Goal: Task Accomplishment & Management: Complete application form

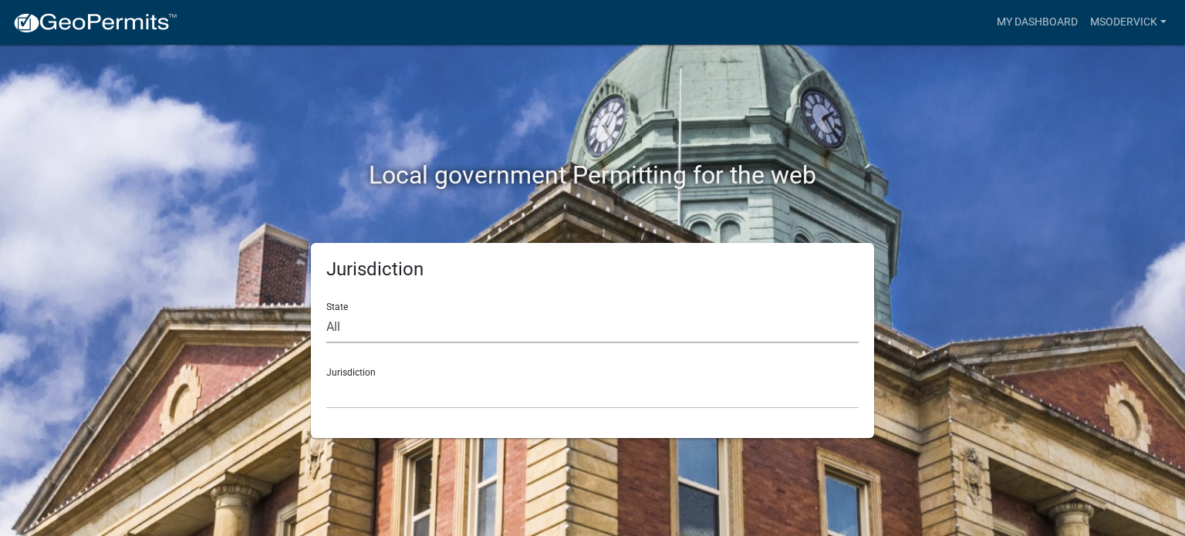
click at [345, 325] on select "All [US_STATE] [US_STATE] [US_STATE] [US_STATE] [US_STATE] [US_STATE] [US_STATE…" at bounding box center [592, 328] width 532 height 32
select select "[US_STATE]"
click at [326, 312] on select "All [US_STATE] [US_STATE] [US_STATE] [US_STATE] [US_STATE] [US_STATE] [US_STATE…" at bounding box center [592, 328] width 532 height 32
click at [347, 395] on select "City of [GEOGRAPHIC_DATA], [US_STATE] City of [GEOGRAPHIC_DATA], [US_STATE] Cit…" at bounding box center [592, 393] width 532 height 32
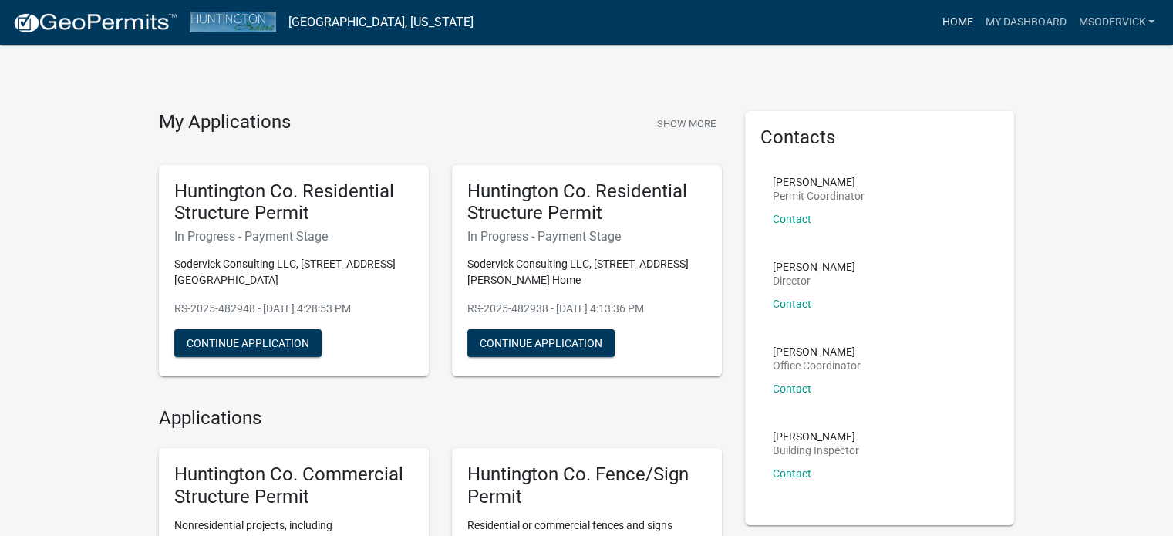
click at [951, 21] on link "Home" at bounding box center [957, 22] width 43 height 29
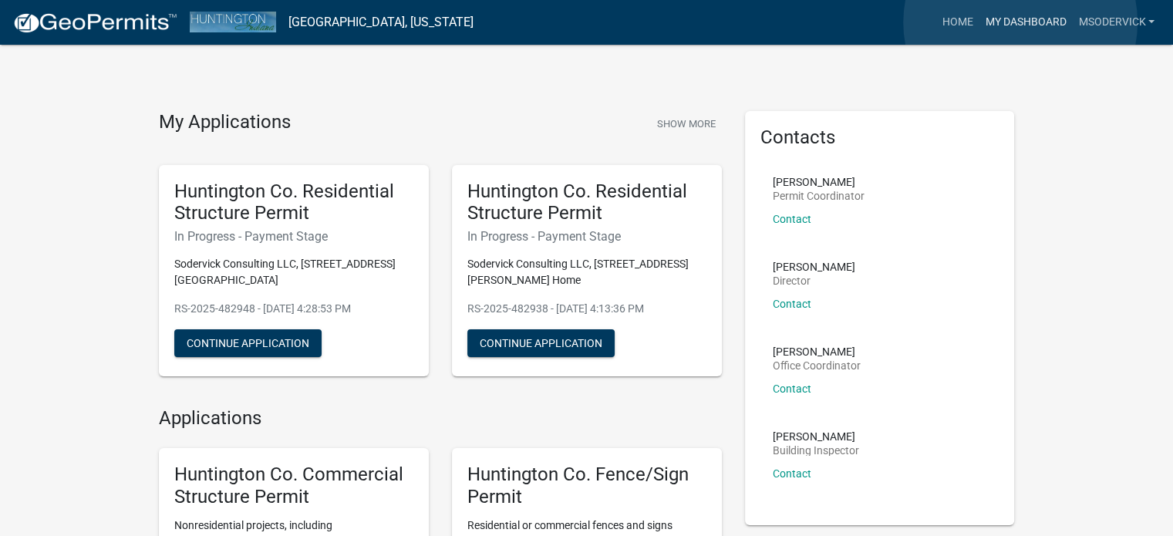
click at [1021, 22] on link "My Dashboard" at bounding box center [1025, 22] width 93 height 29
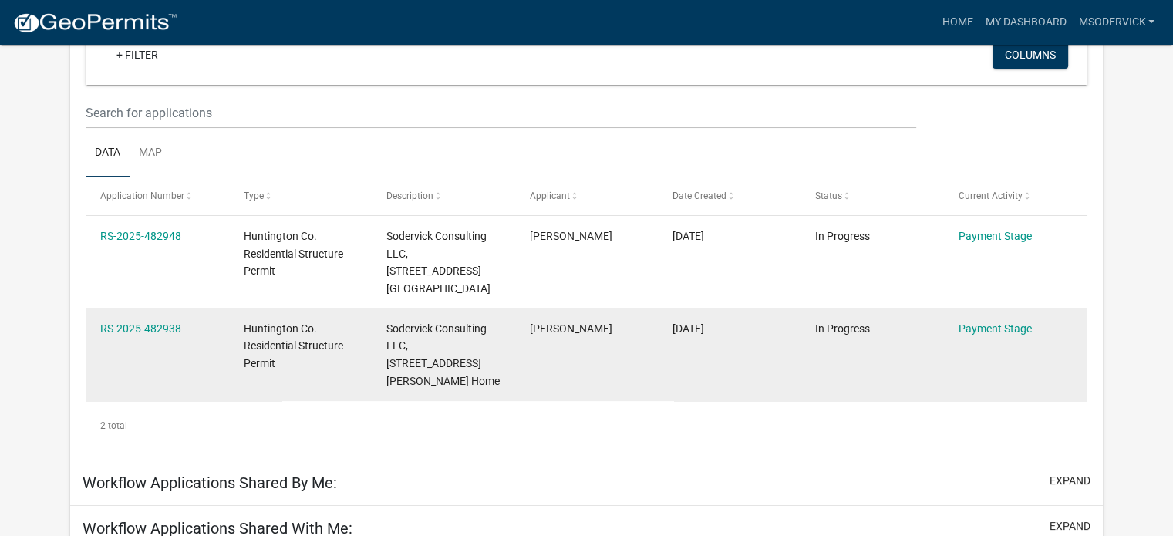
scroll to position [109, 0]
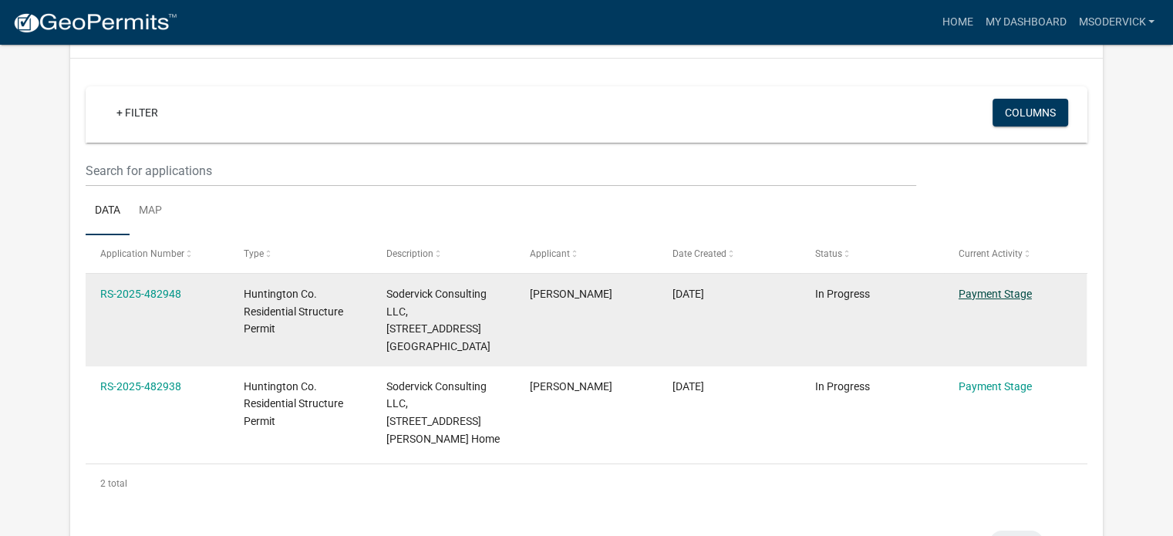
click at [977, 292] on link "Payment Stage" at bounding box center [995, 294] width 73 height 12
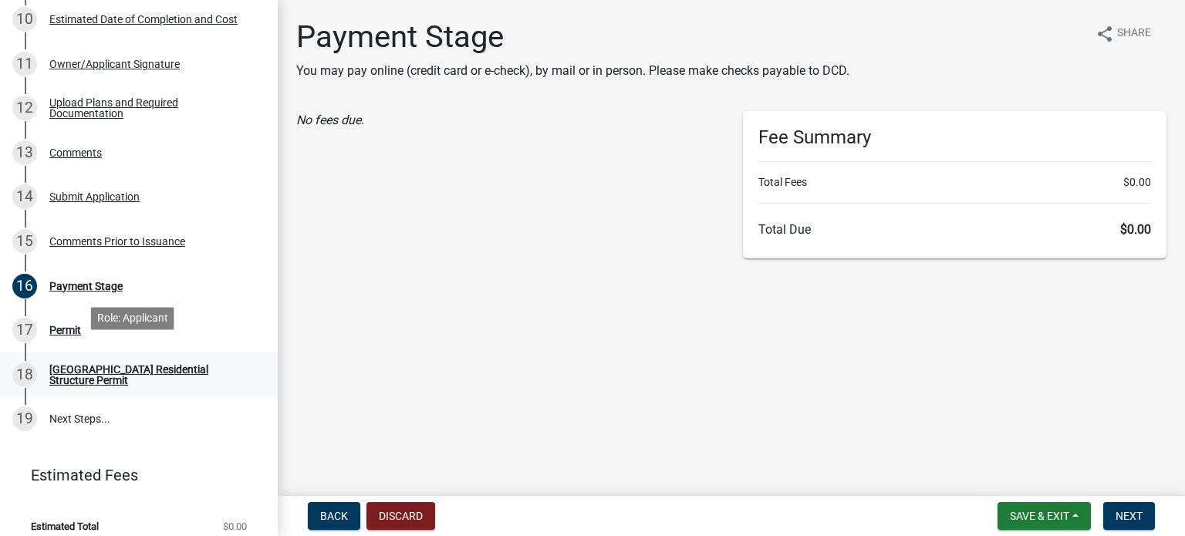
scroll to position [649, 0]
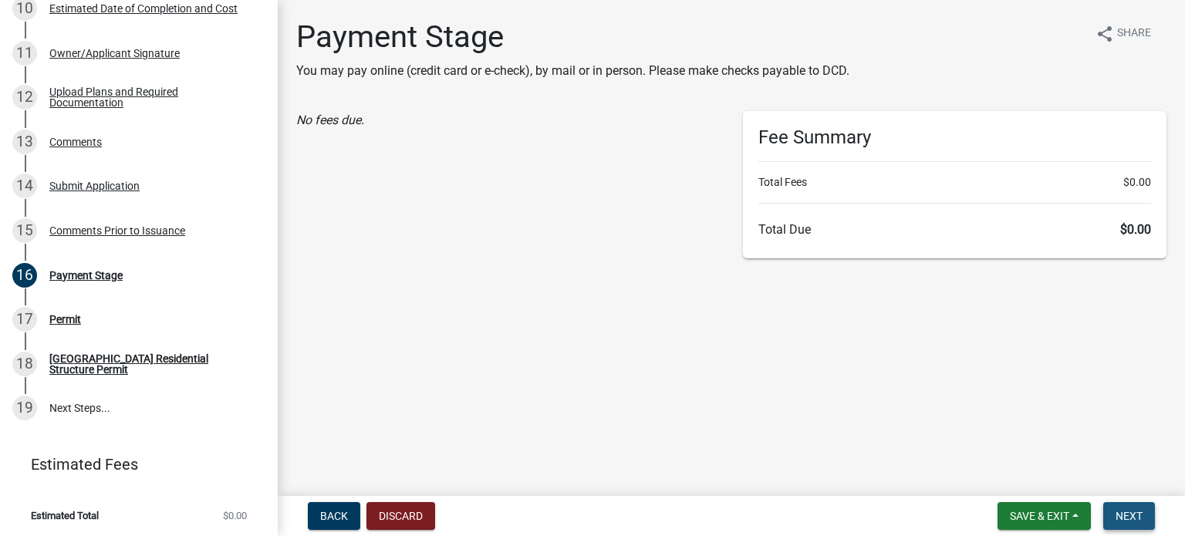
click at [1115, 510] on span "Next" at bounding box center [1128, 516] width 27 height 12
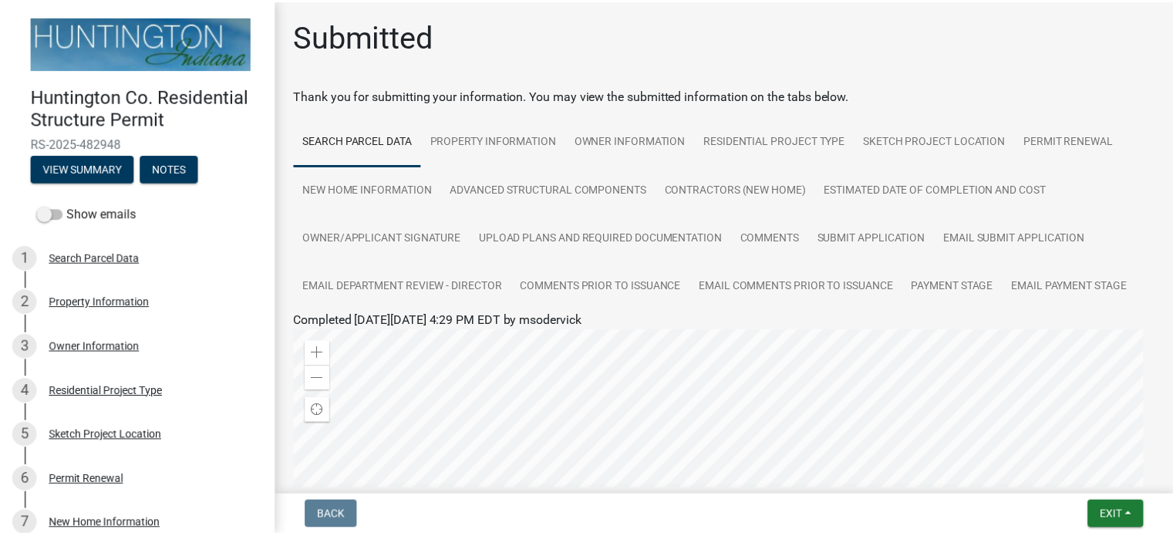
scroll to position [77, 0]
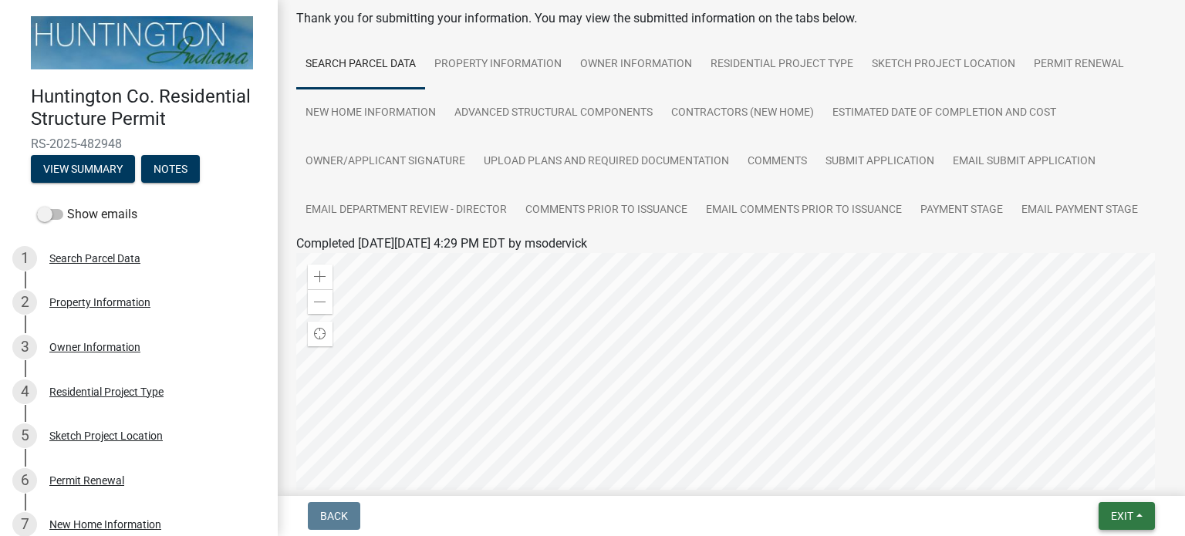
click at [1120, 511] on button "Exit" at bounding box center [1126, 516] width 56 height 28
click at [1118, 515] on span "Exit" at bounding box center [1122, 516] width 22 height 12
click at [1116, 512] on span "Exit" at bounding box center [1122, 516] width 22 height 12
click at [1099, 476] on button "Save & Exit" at bounding box center [1093, 475] width 123 height 37
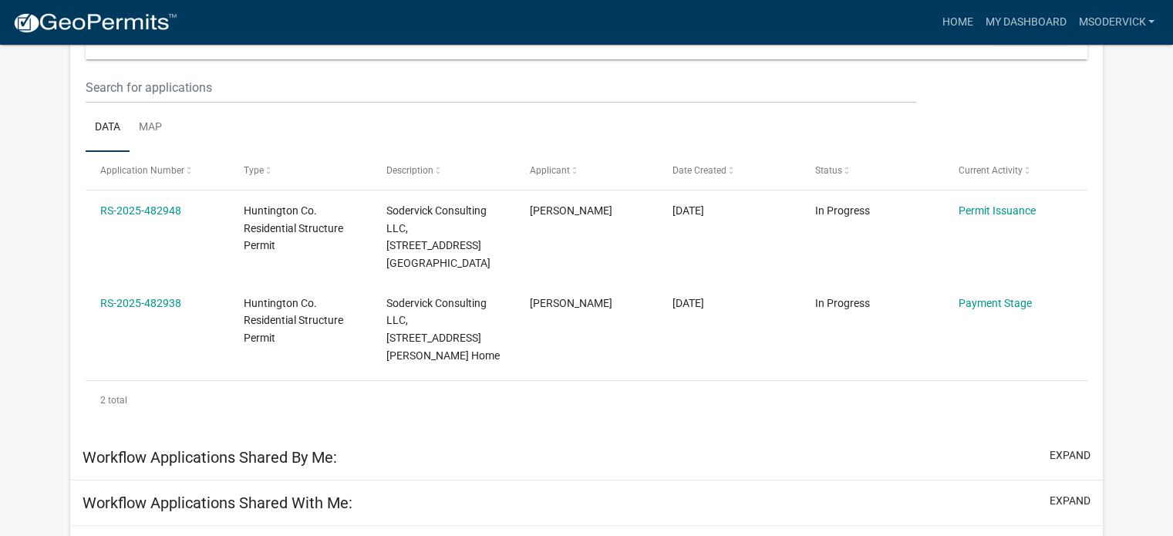
scroll to position [231, 0]
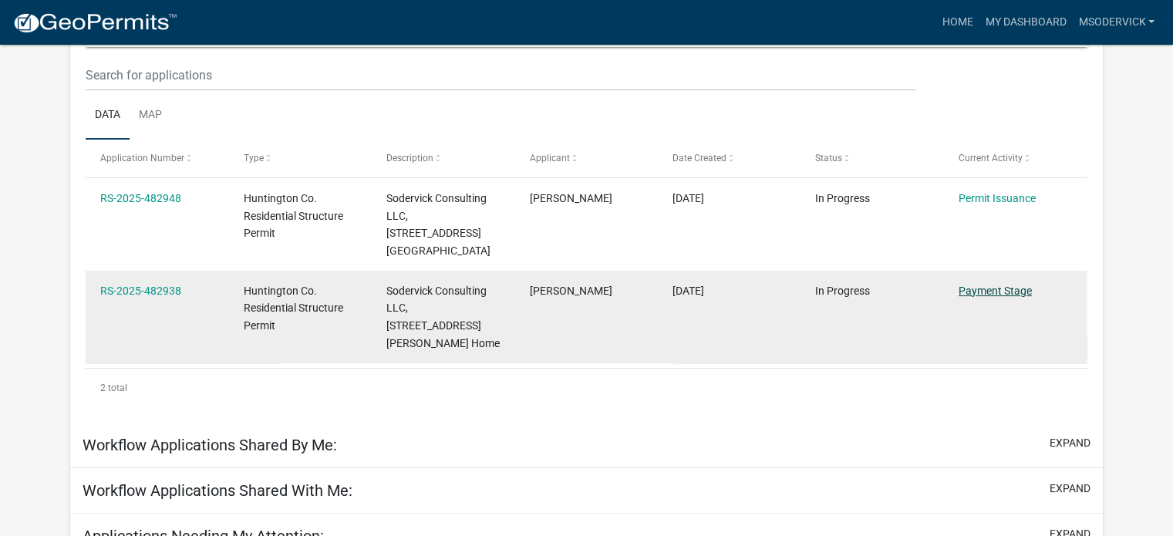
click at [1003, 285] on link "Payment Stage" at bounding box center [995, 291] width 73 height 12
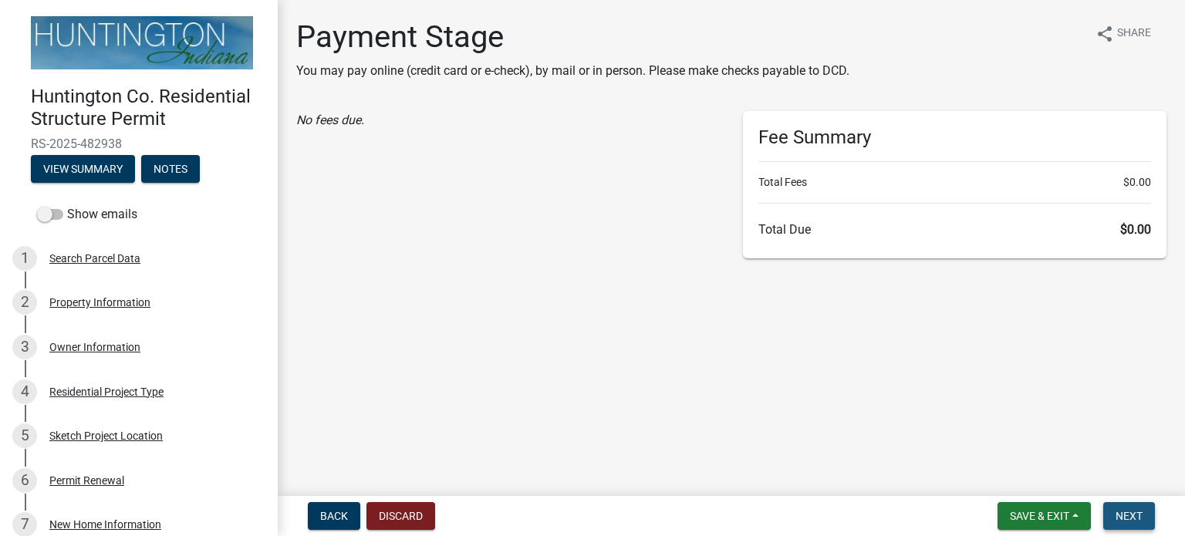
click at [1131, 510] on span "Next" at bounding box center [1128, 516] width 27 height 12
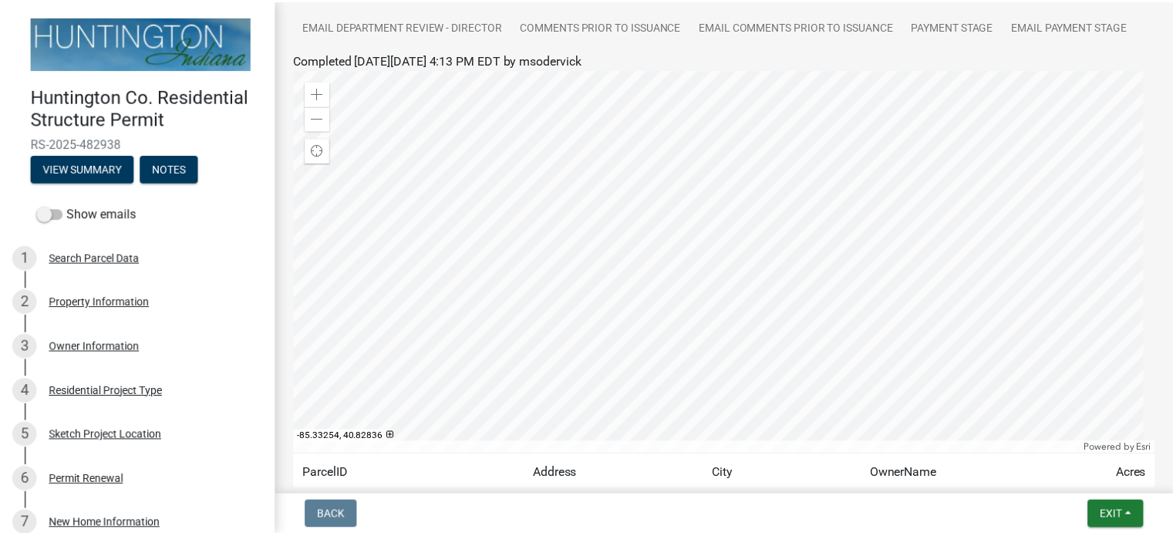
scroll to position [393, 0]
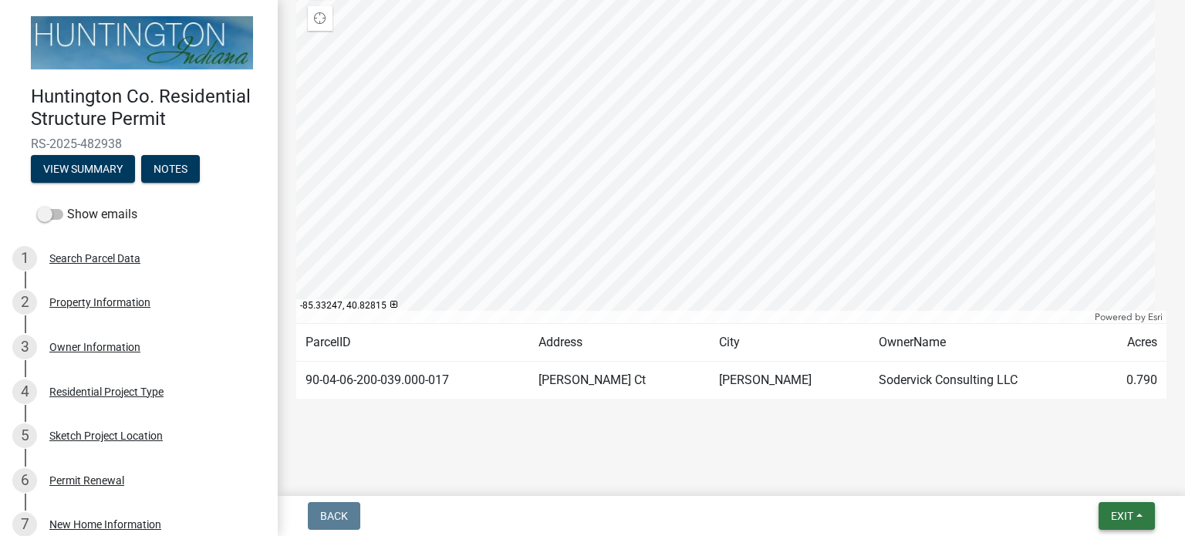
click at [1123, 515] on span "Exit" at bounding box center [1122, 516] width 22 height 12
click at [1068, 474] on button "Save & Exit" at bounding box center [1093, 475] width 123 height 37
